Goal: Task Accomplishment & Management: Manage account settings

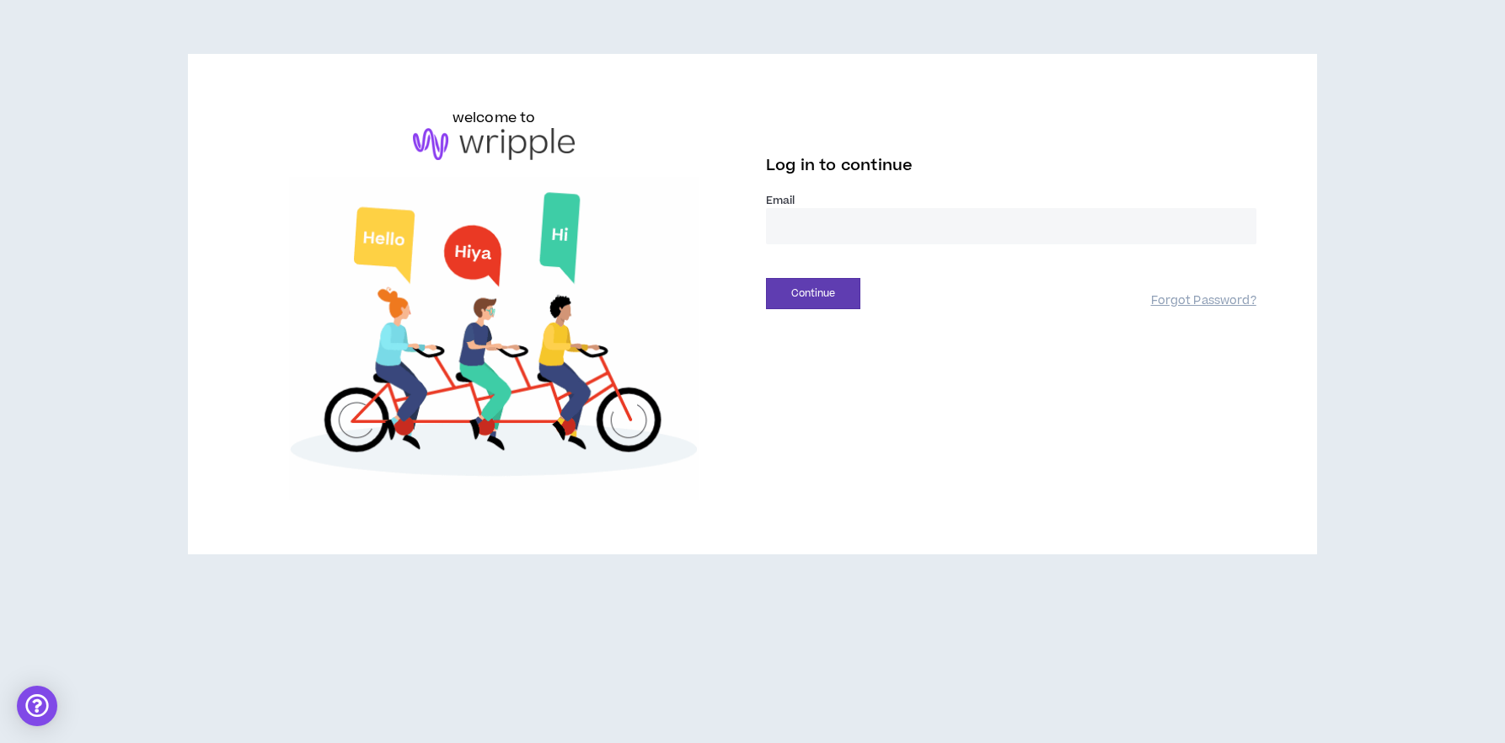
click at [818, 213] on input "email" at bounding box center [1011, 226] width 490 height 36
type input "**********"
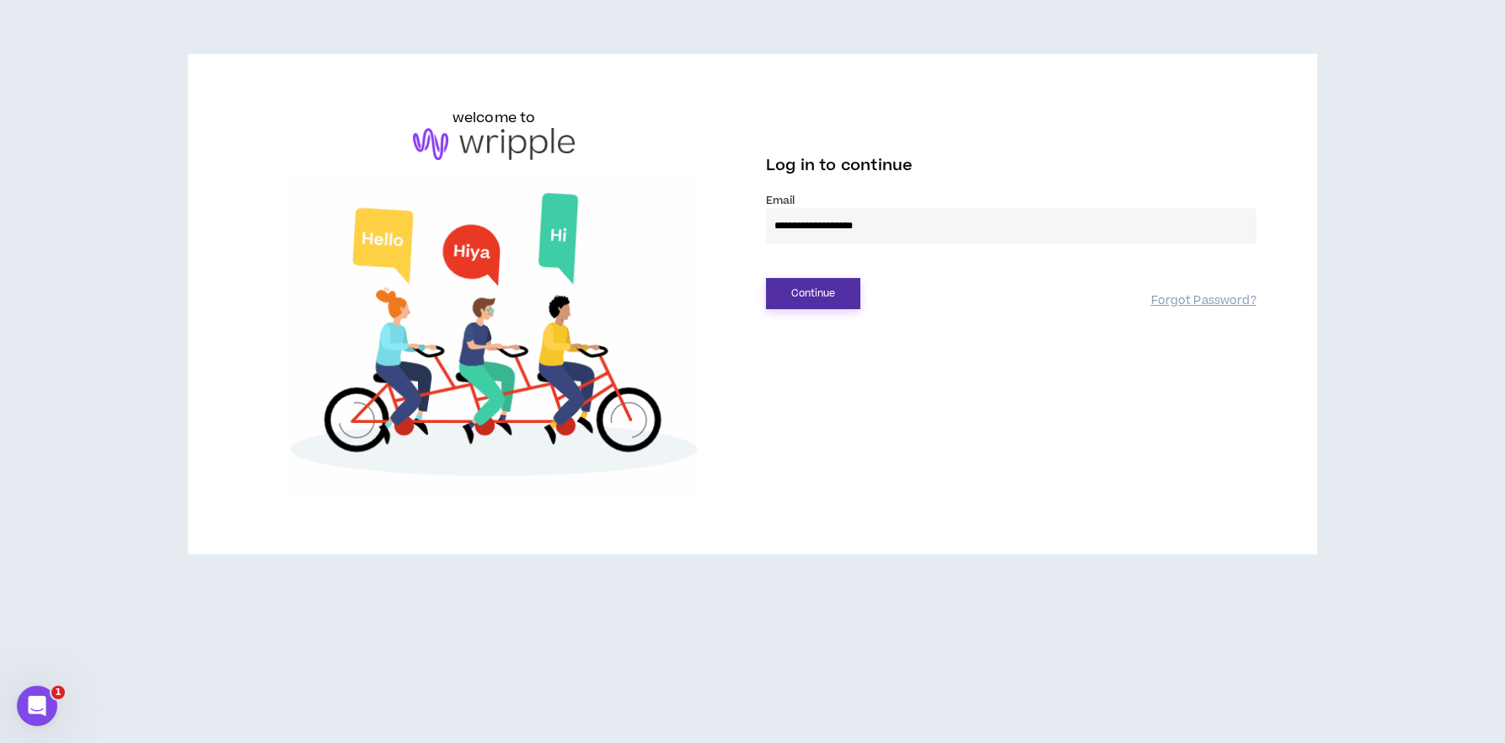
click at [810, 292] on button "Continue" at bounding box center [813, 293] width 94 height 31
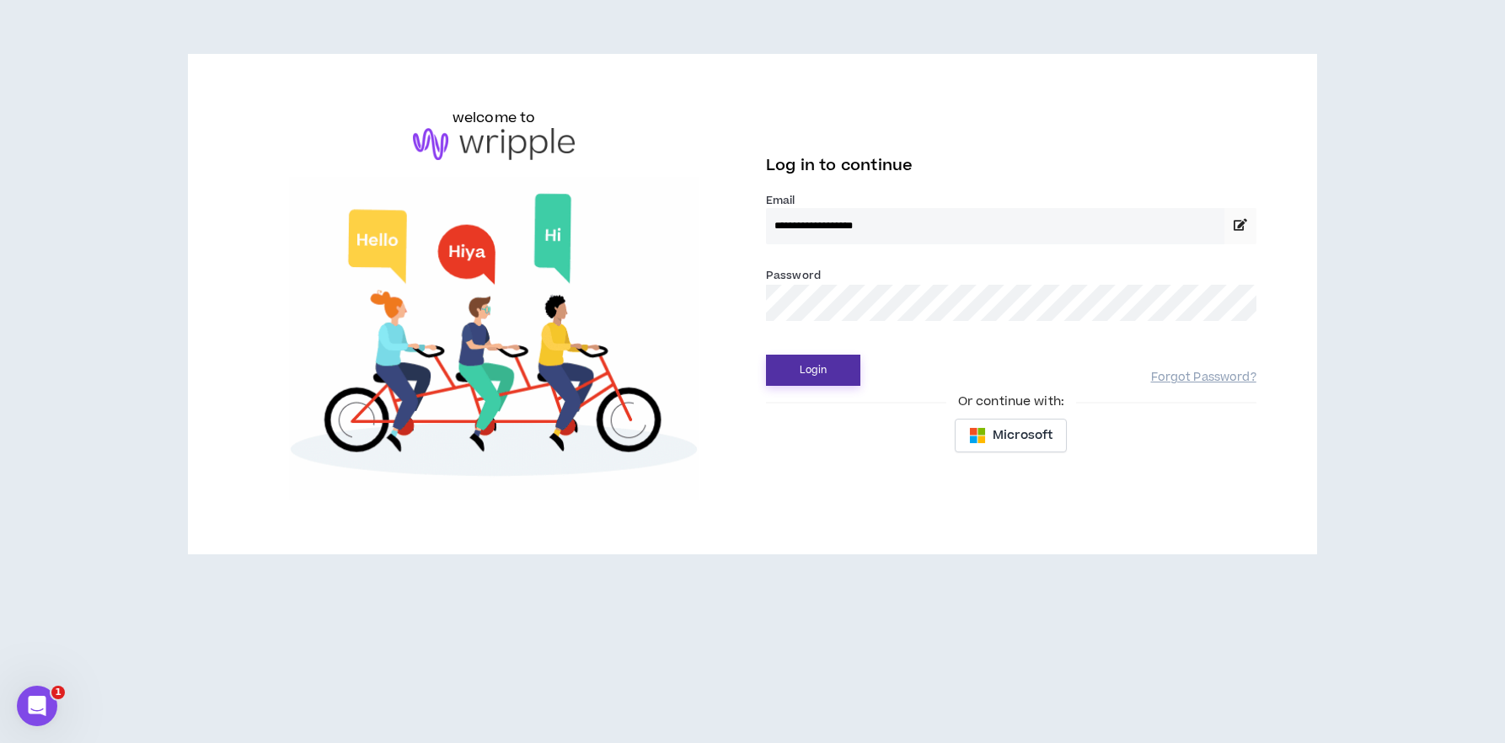
click at [814, 364] on button "Login" at bounding box center [813, 370] width 94 height 31
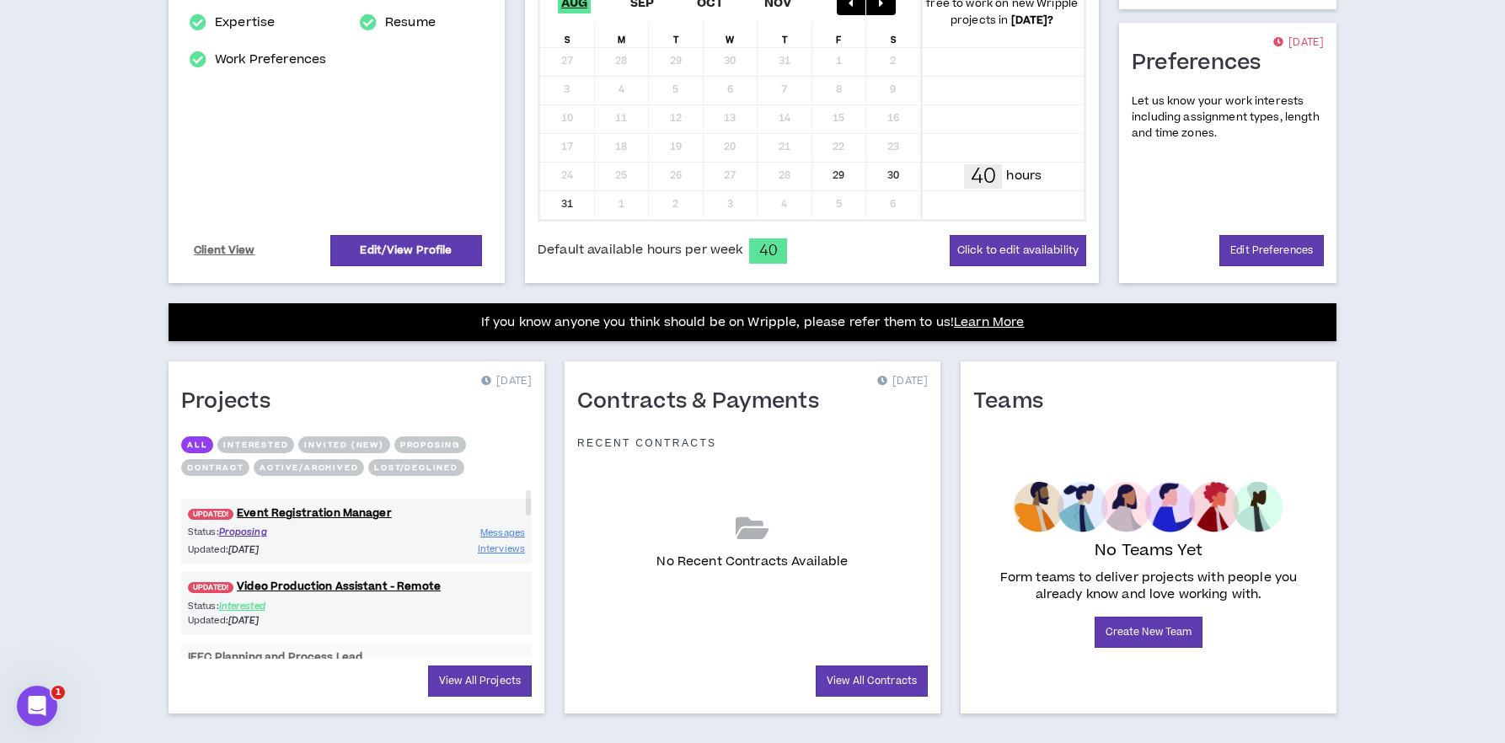
scroll to position [423, 0]
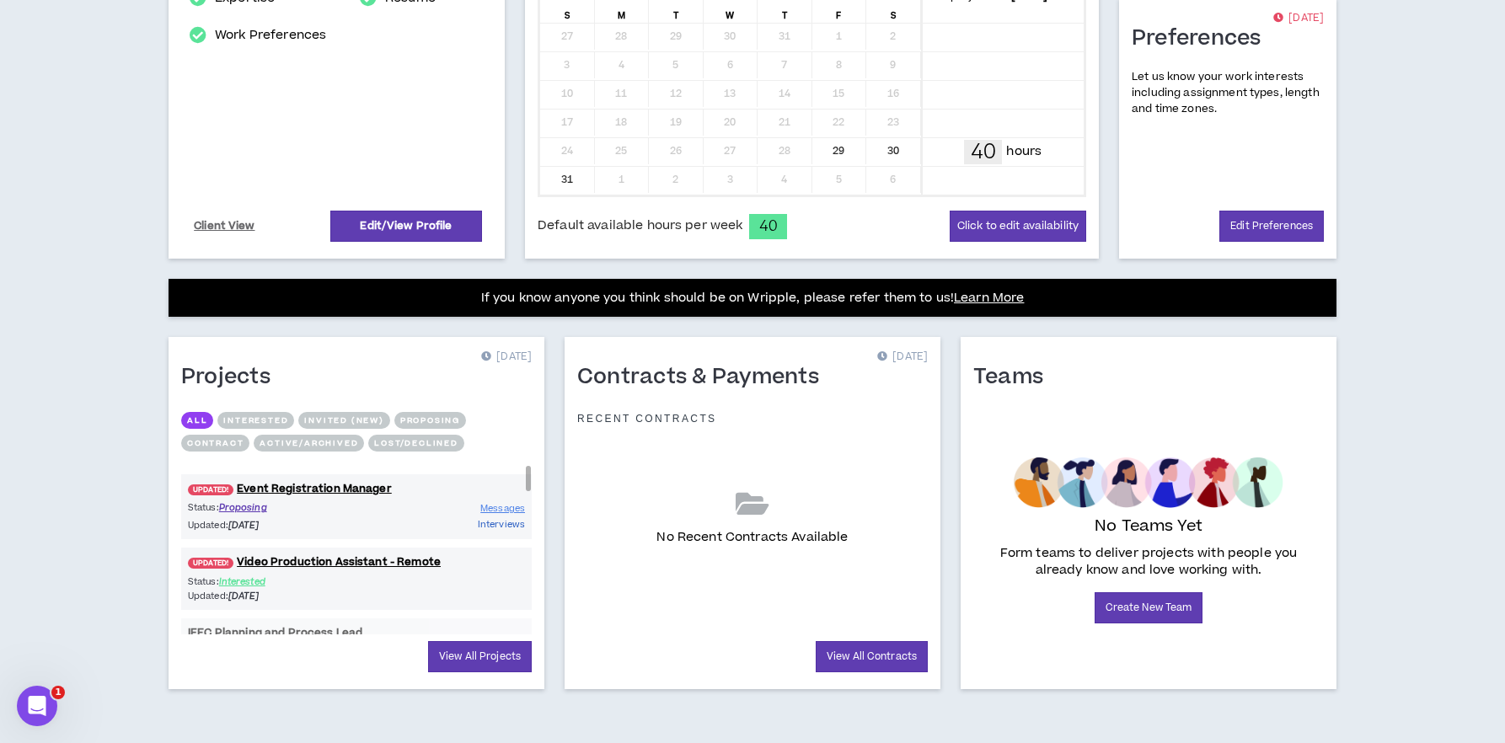
click at [508, 528] on span "Interviews" at bounding box center [501, 524] width 47 height 13
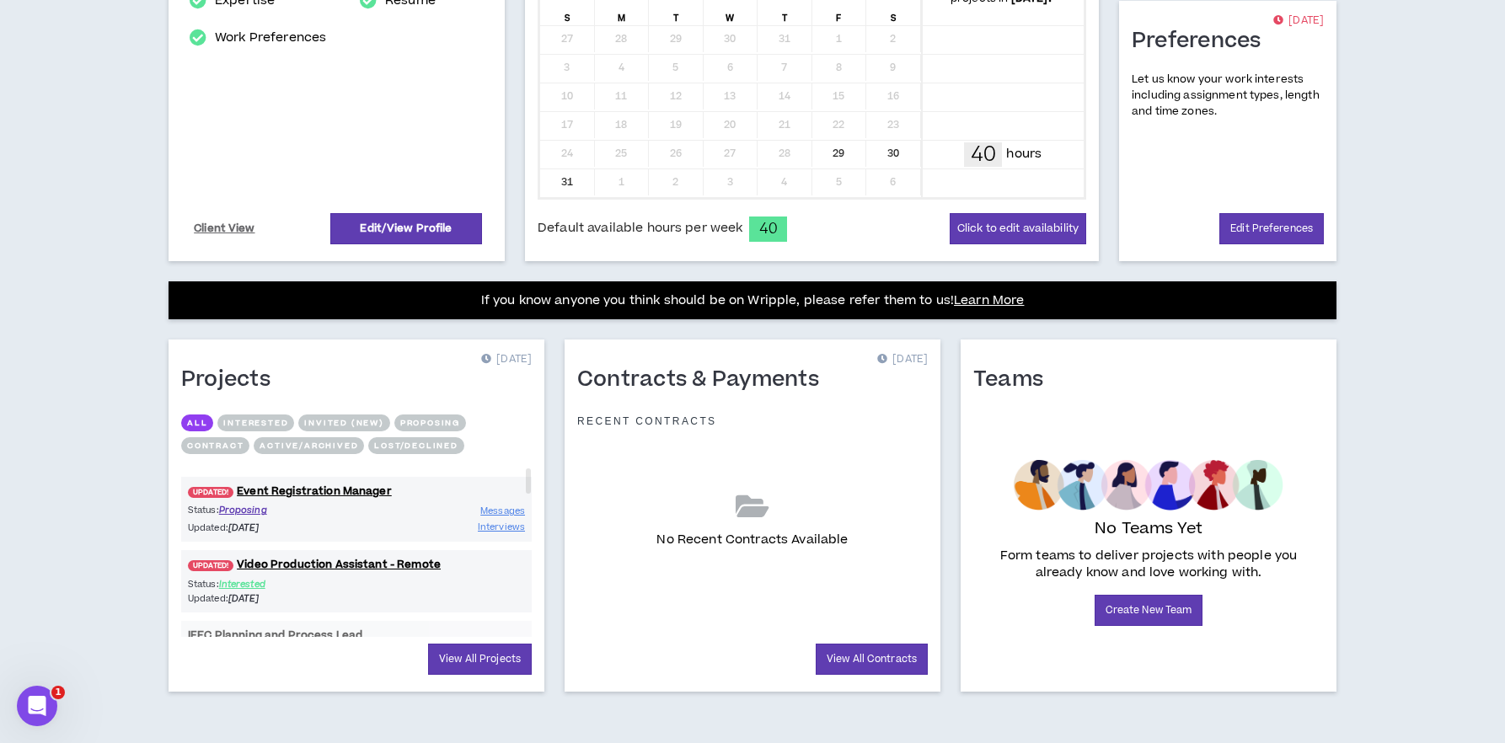
scroll to position [423, 0]
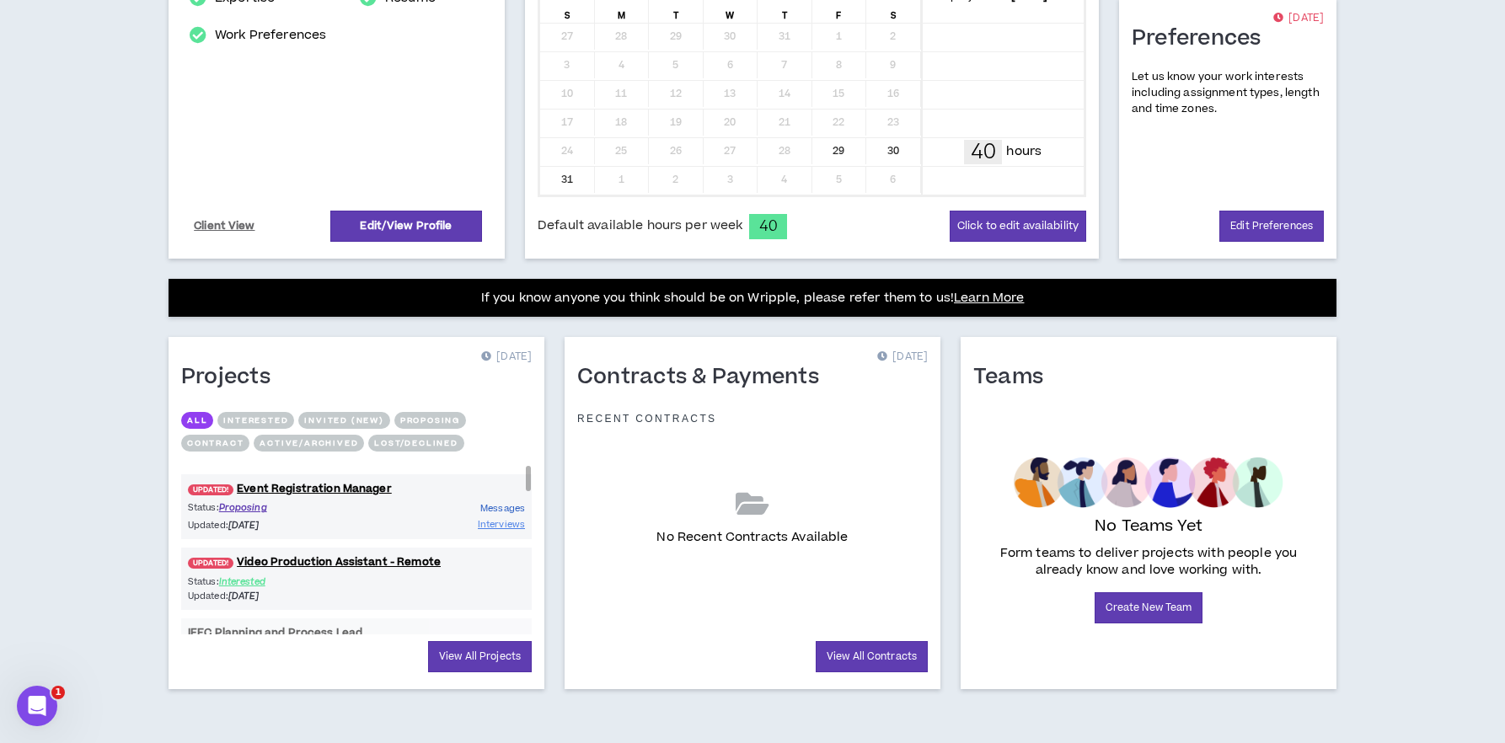
click at [504, 514] on span "Messages" at bounding box center [502, 508] width 45 height 13
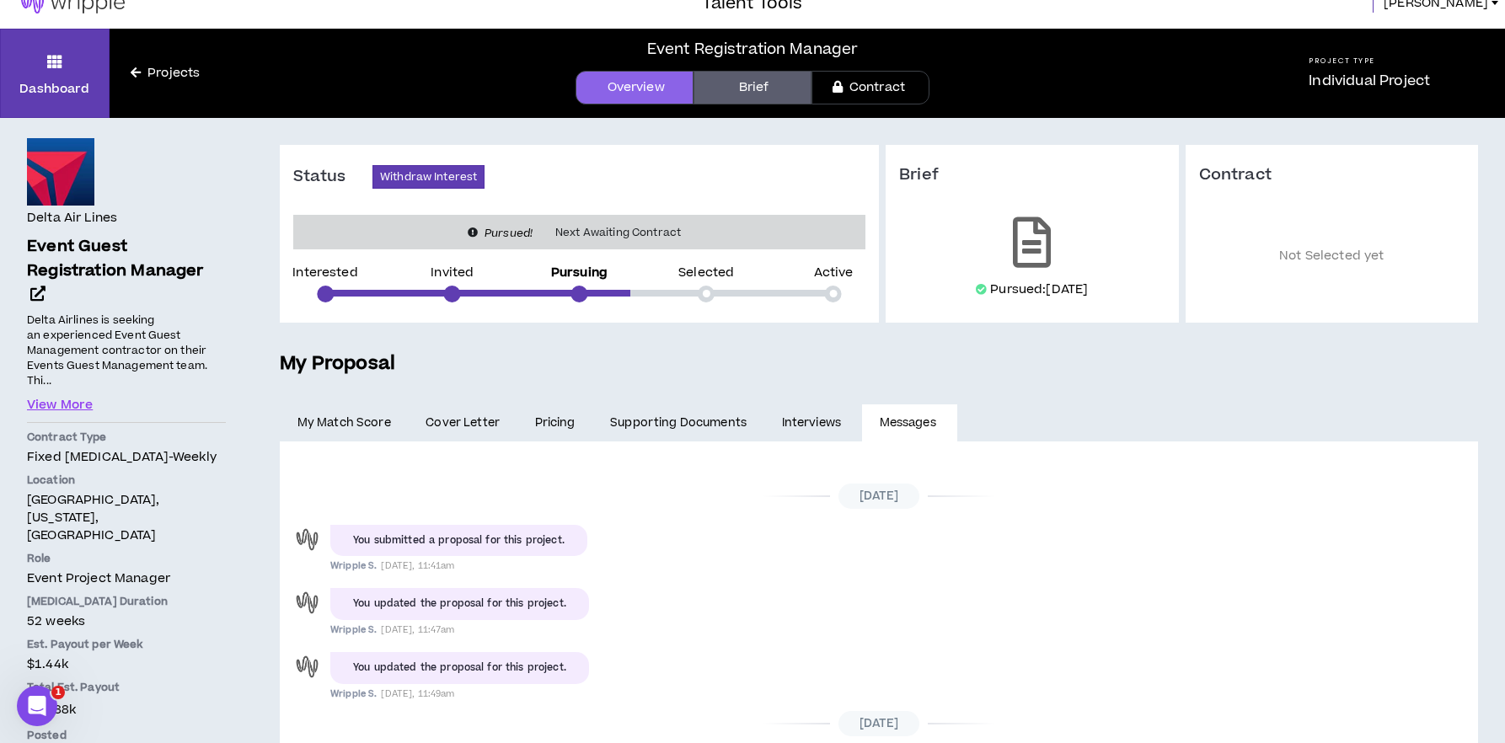
scroll to position [19, 0]
